Goal: Task Accomplishment & Management: Use online tool/utility

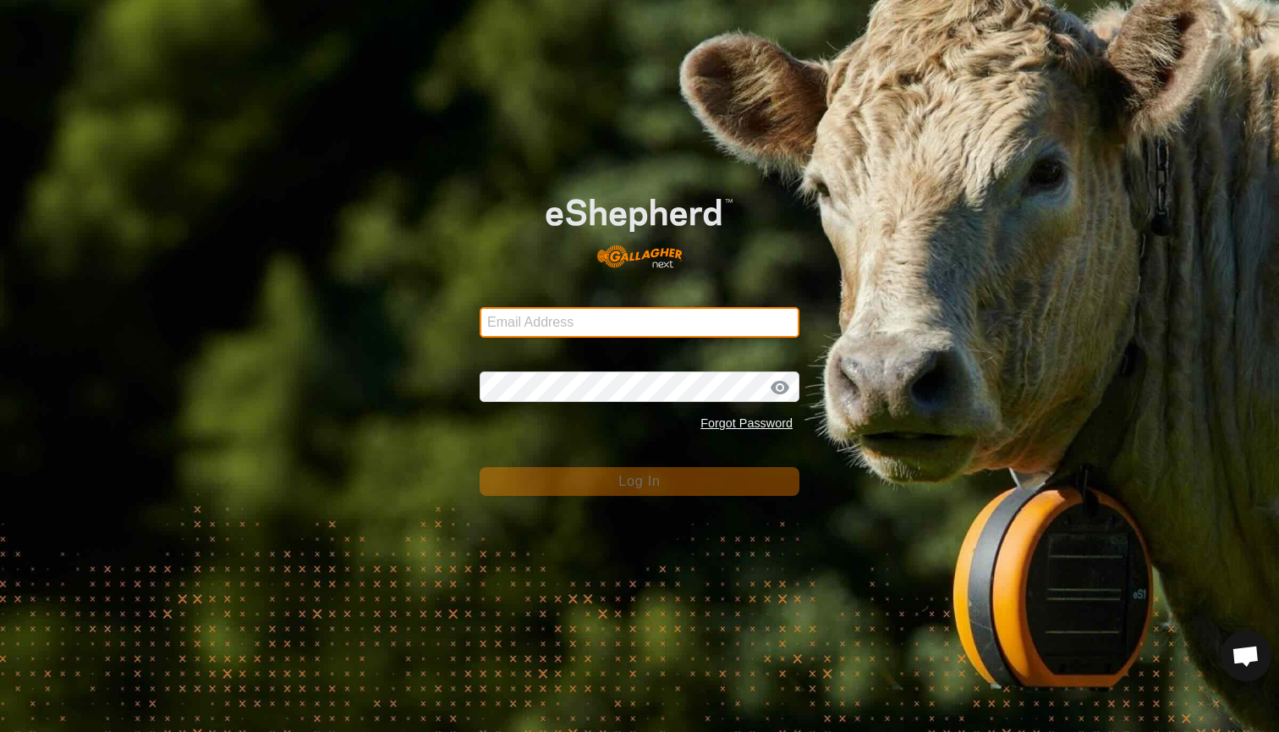
type input "mlwood@xtra.co.nz"
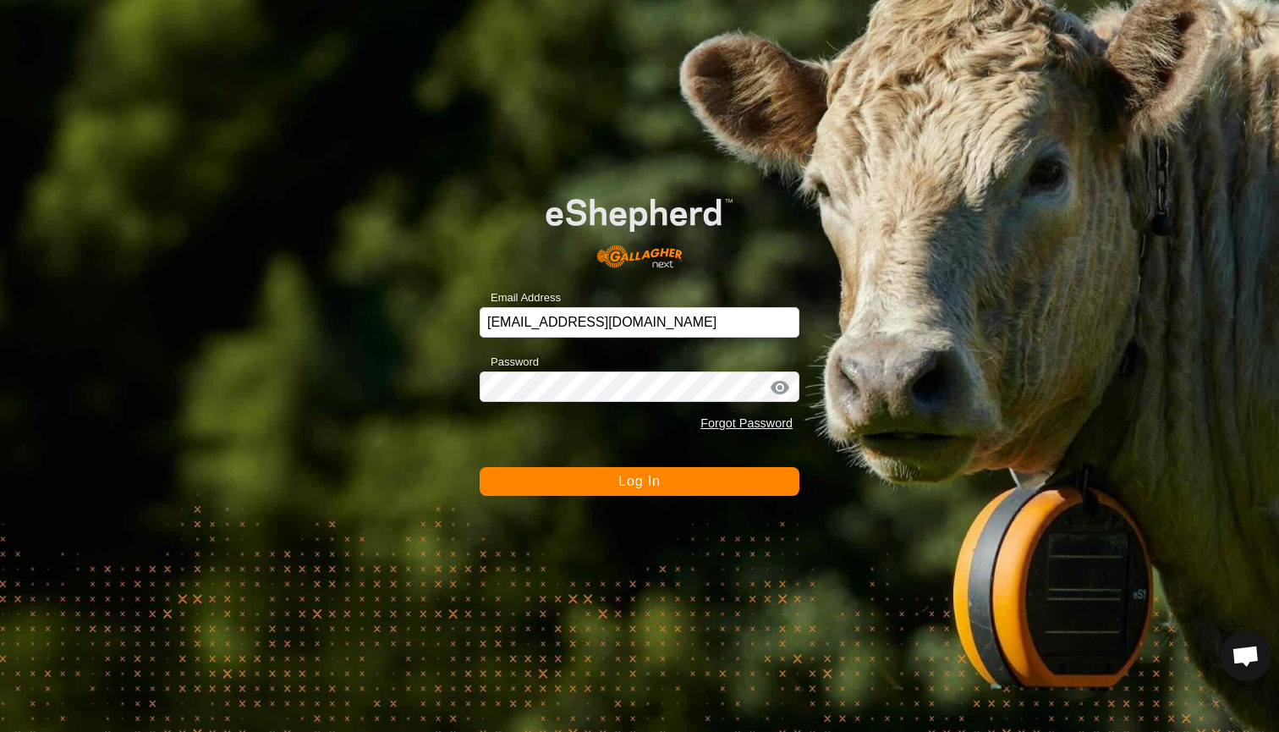
click at [593, 479] on button "Log In" at bounding box center [639, 481] width 320 height 29
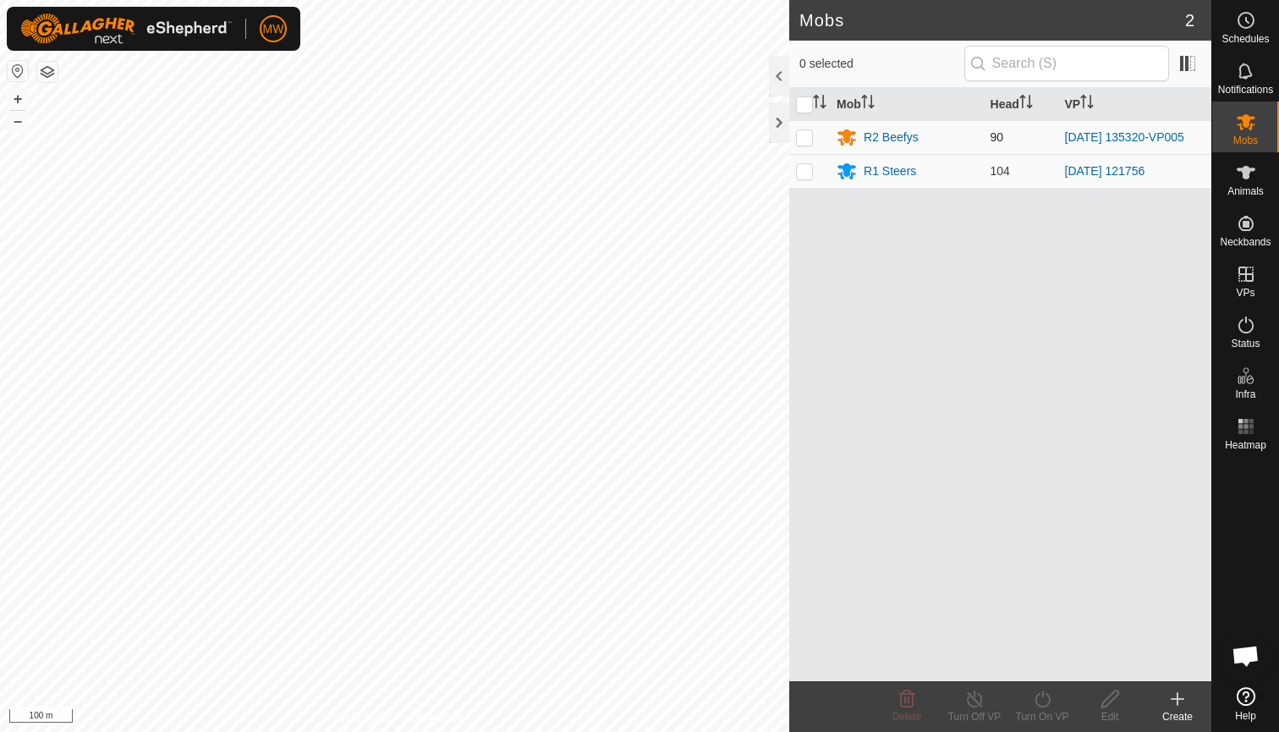
click at [803, 140] on p-checkbox at bounding box center [804, 137] width 17 height 14
checkbox input "true"
click at [1041, 705] on icon at bounding box center [1041, 698] width 15 height 17
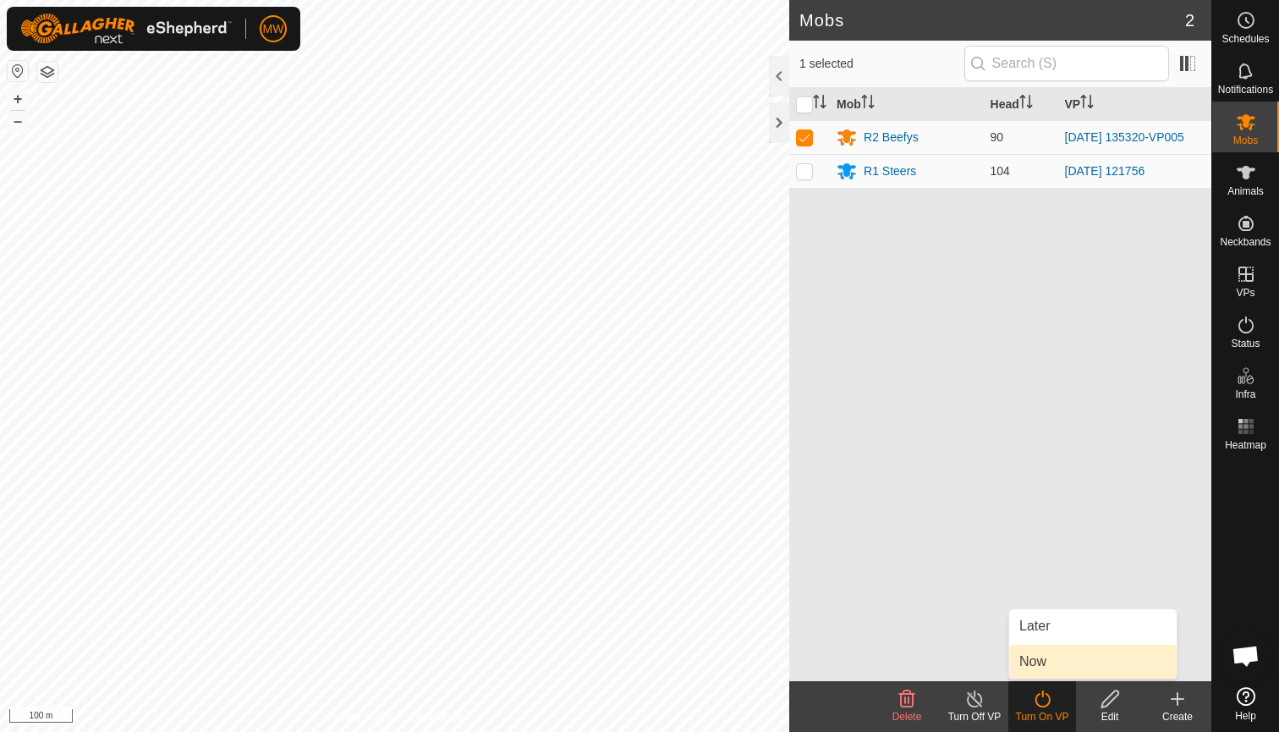
click at [1033, 663] on link "Now" at bounding box center [1092, 661] width 167 height 34
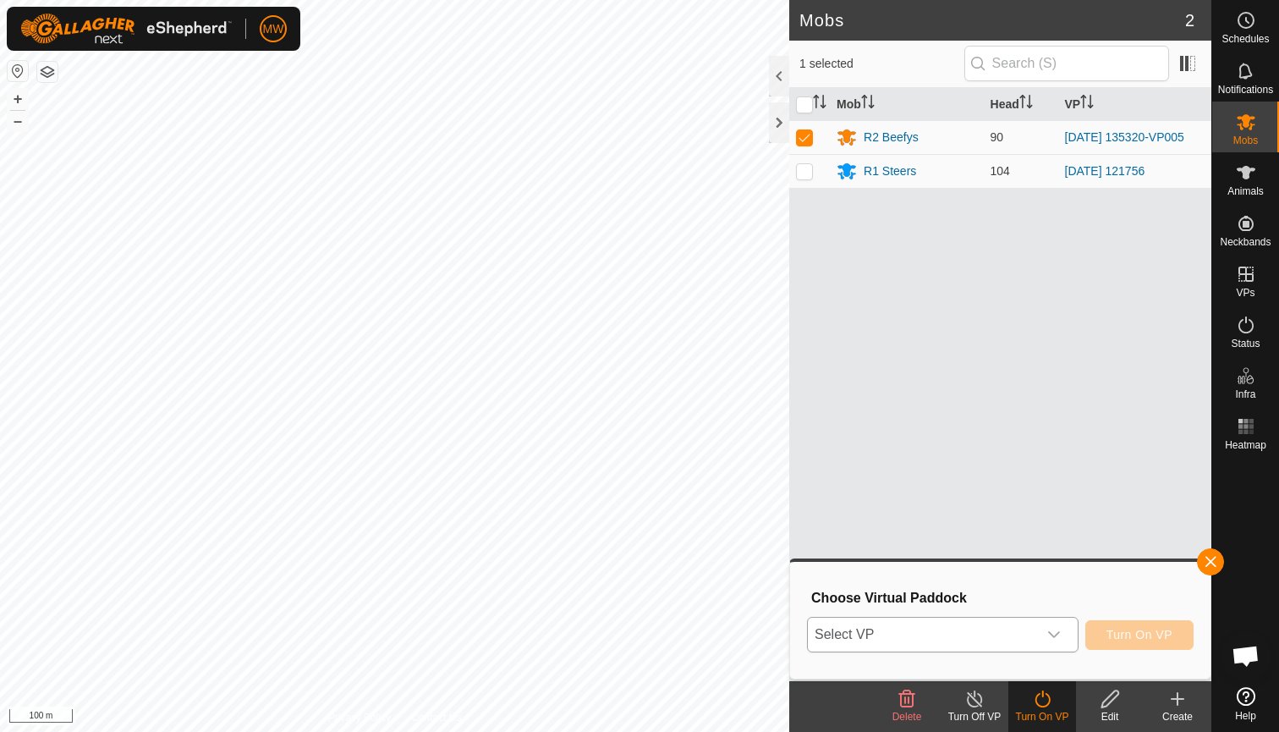
click at [1052, 636] on icon "dropdown trigger" at bounding box center [1054, 634] width 12 height 7
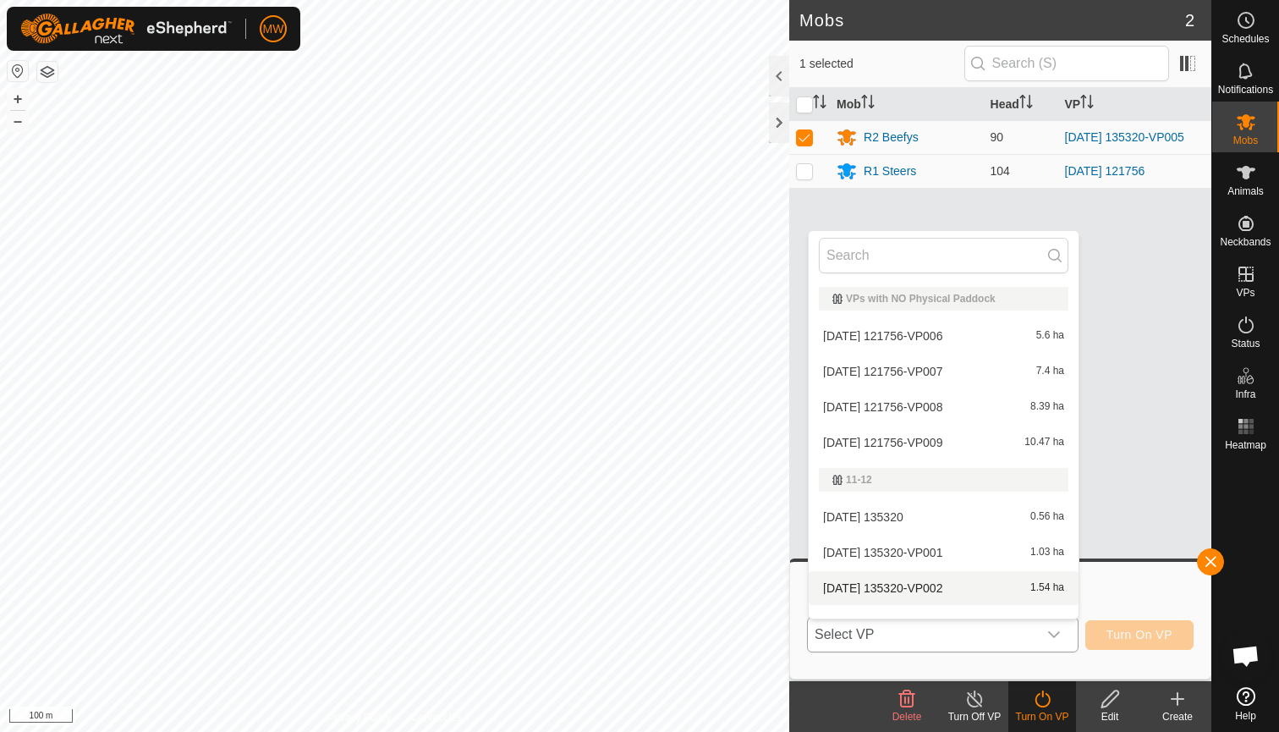
scroll to position [22, 0]
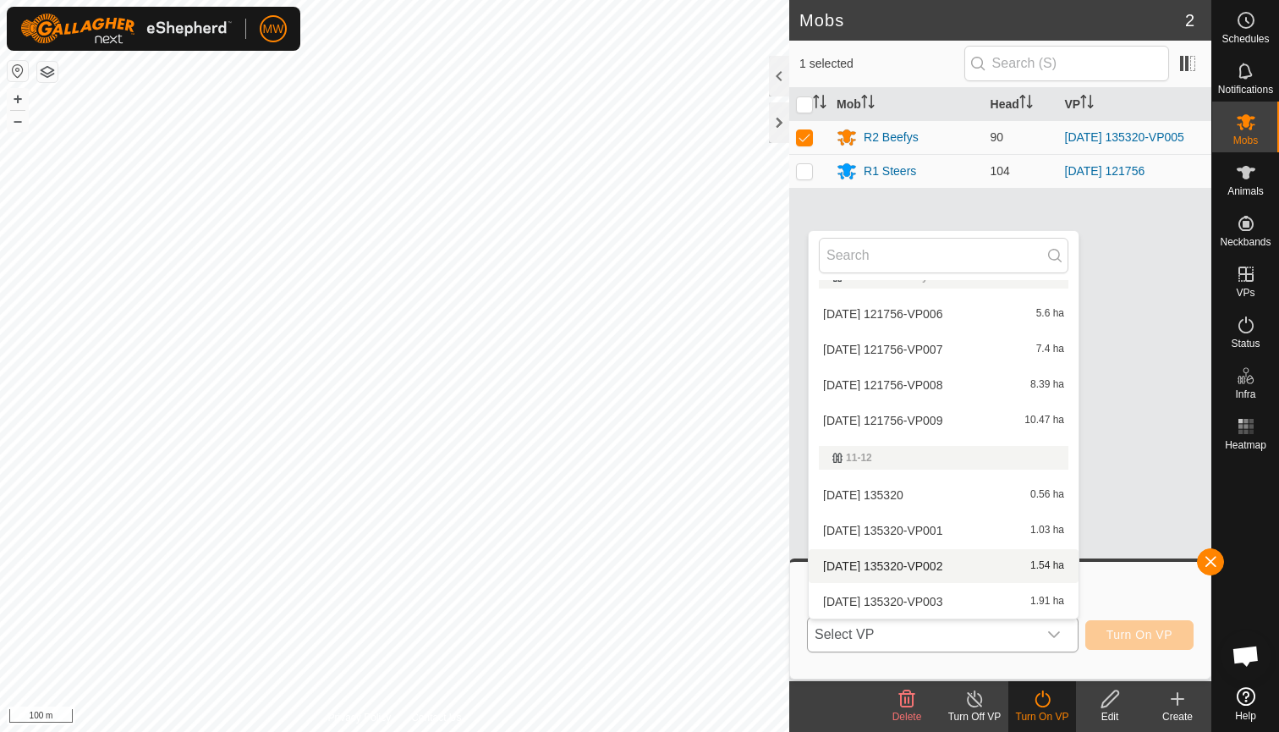
drag, startPoint x: 922, startPoint y: 605, endPoint x: 923, endPoint y: 576, distance: 28.8
click at [923, 576] on ul "VPs with NO Physical Paddock 2025-08-27 121756-VP006 5.6 ha 2025-08-27 121756-V…" at bounding box center [943, 656] width 270 height 797
drag, startPoint x: 1145, startPoint y: 518, endPoint x: 1145, endPoint y: 451, distance: 66.8
click at [1145, 451] on div "Mob Head VP R2 Beefys 90 2025-08-27 135320-VP005 R1 Steers 104 2025-08-27 121756" at bounding box center [1000, 384] width 422 height 593
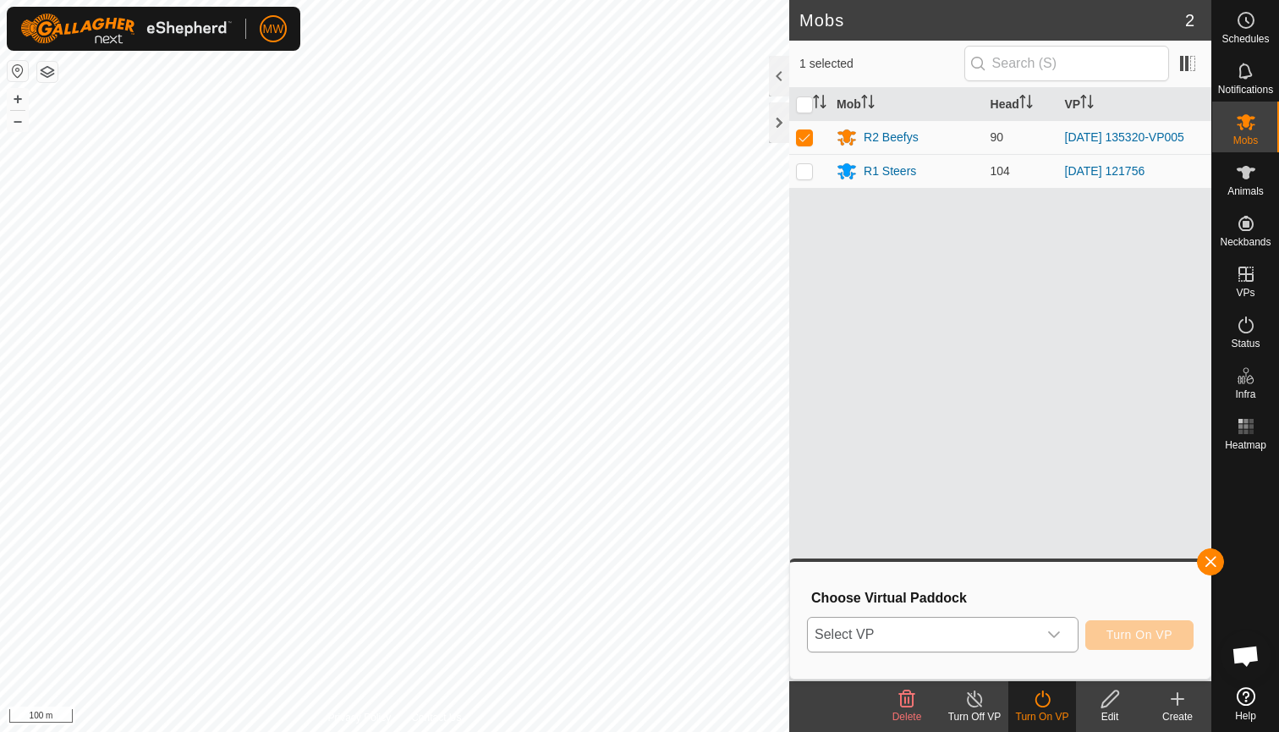
click at [1053, 637] on icon "dropdown trigger" at bounding box center [1054, 634] width 12 height 7
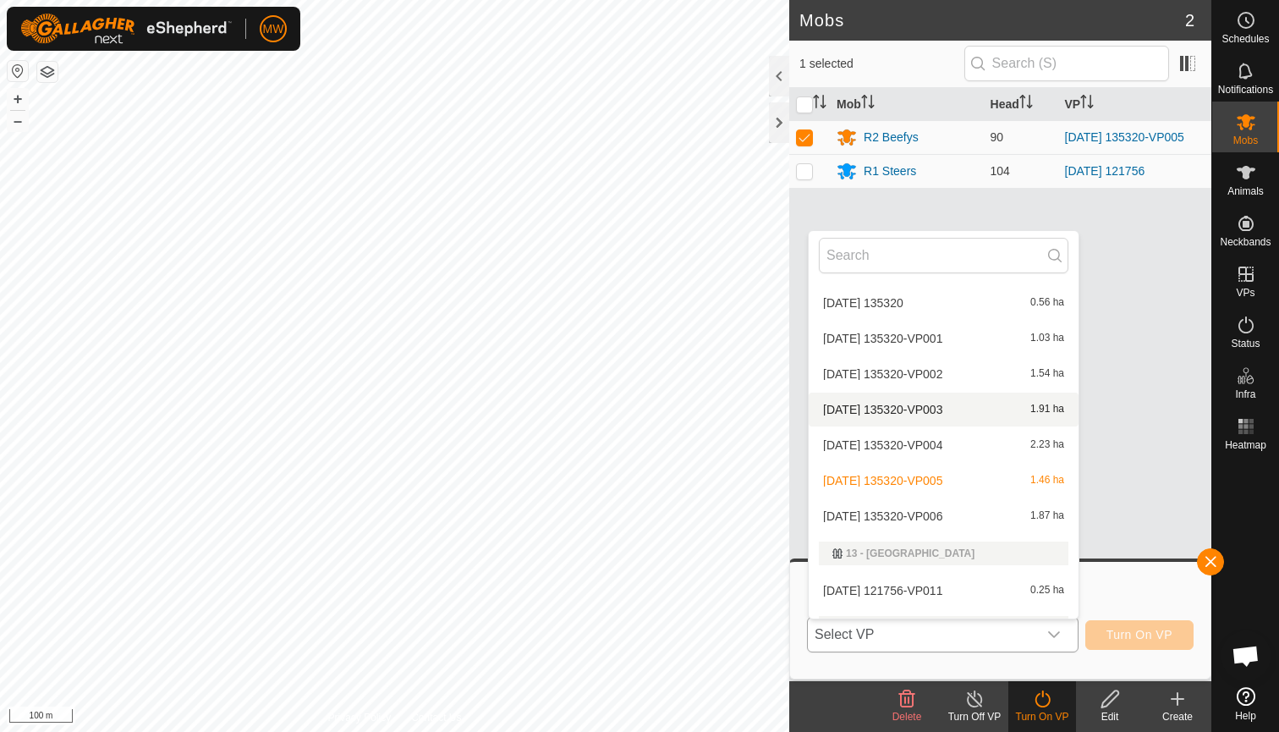
scroll to position [218, 0]
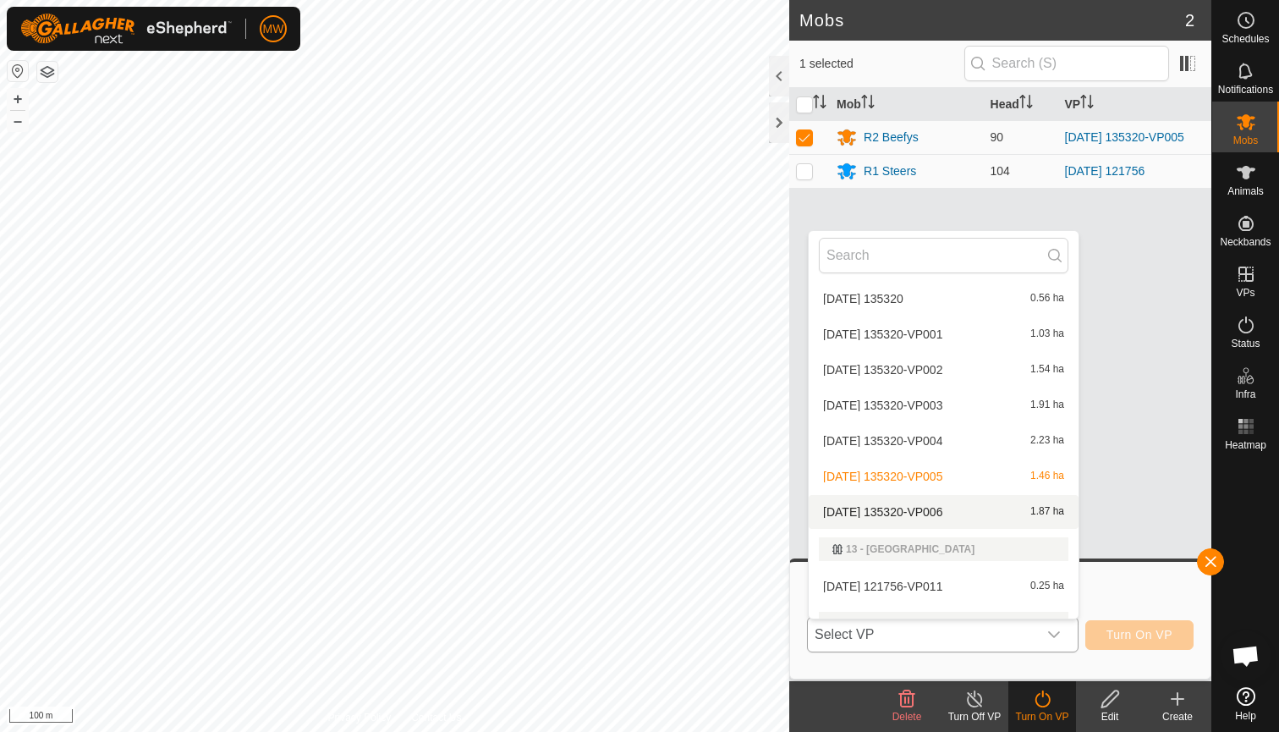
click at [954, 509] on li "2025-08-27 135320-VP006 1.87 ha" at bounding box center [943, 512] width 270 height 34
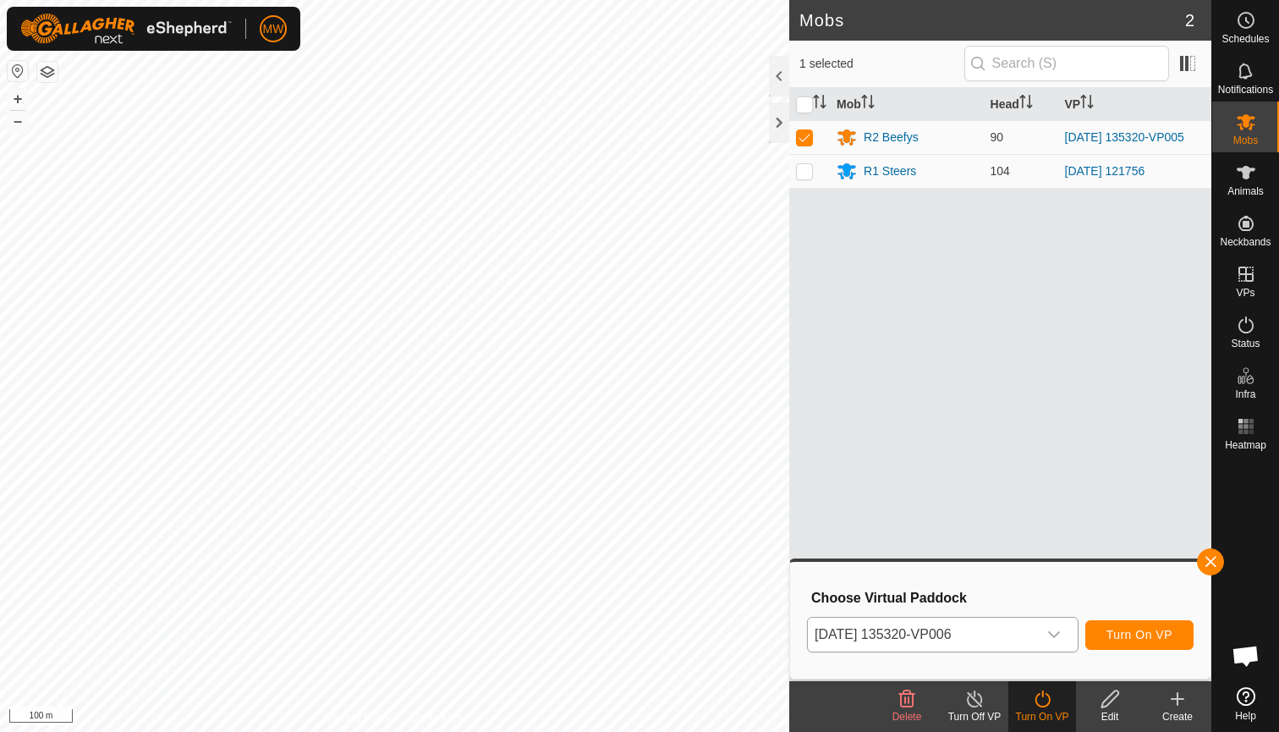
click at [1137, 628] on span "Turn On VP" at bounding box center [1139, 634] width 66 height 14
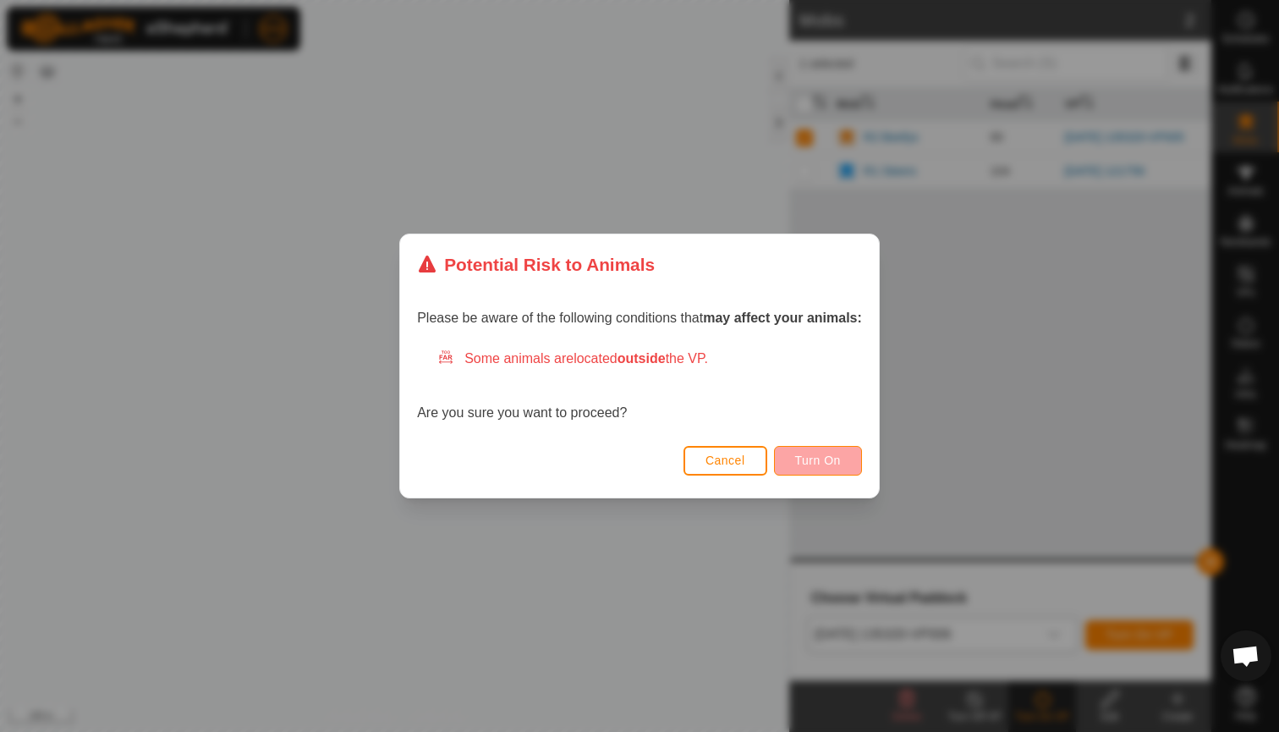
click at [817, 457] on span "Turn On" at bounding box center [818, 460] width 46 height 14
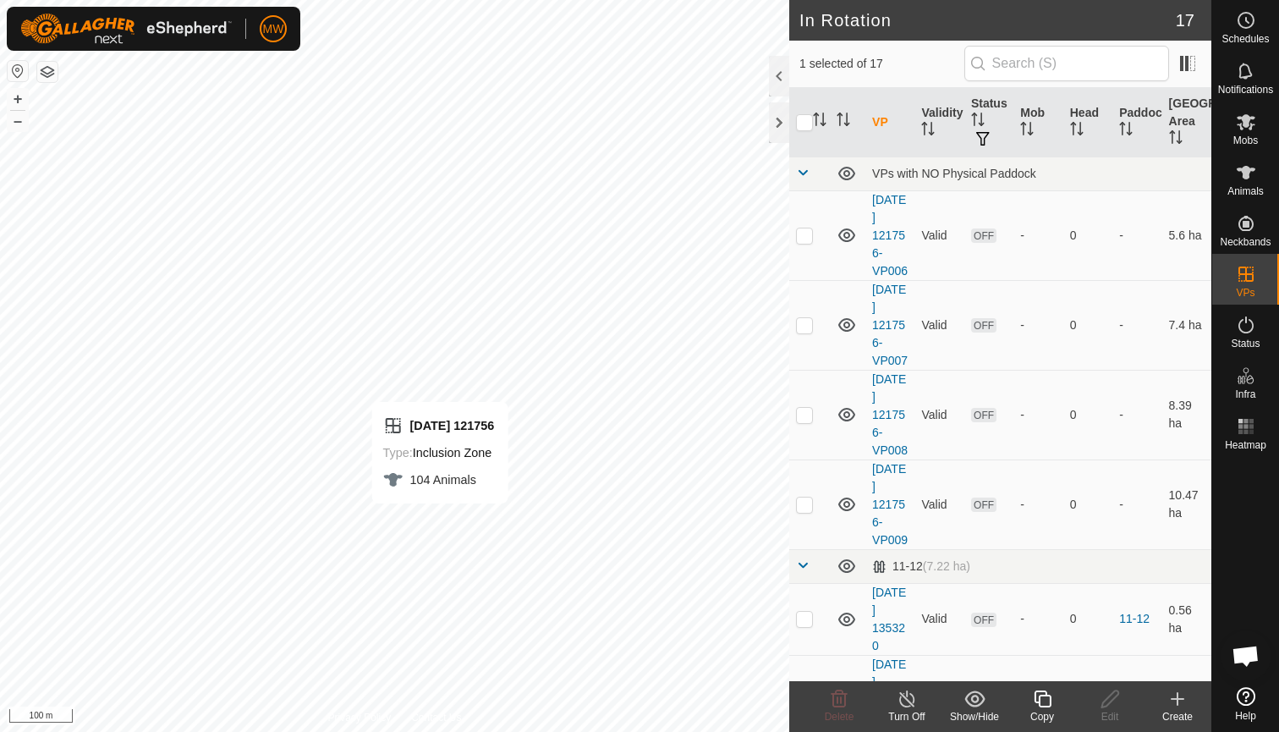
checkbox input "false"
checkbox input "true"
checkbox input "false"
